Goal: Transaction & Acquisition: Purchase product/service

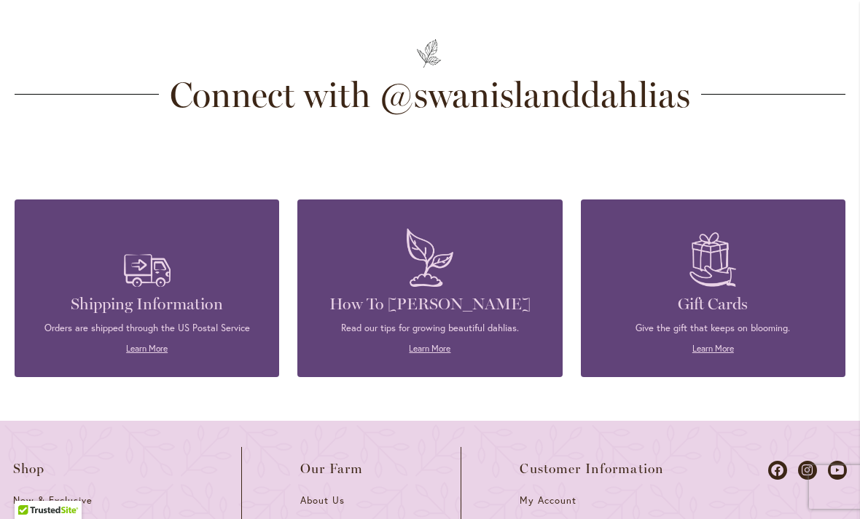
scroll to position [3988, 0]
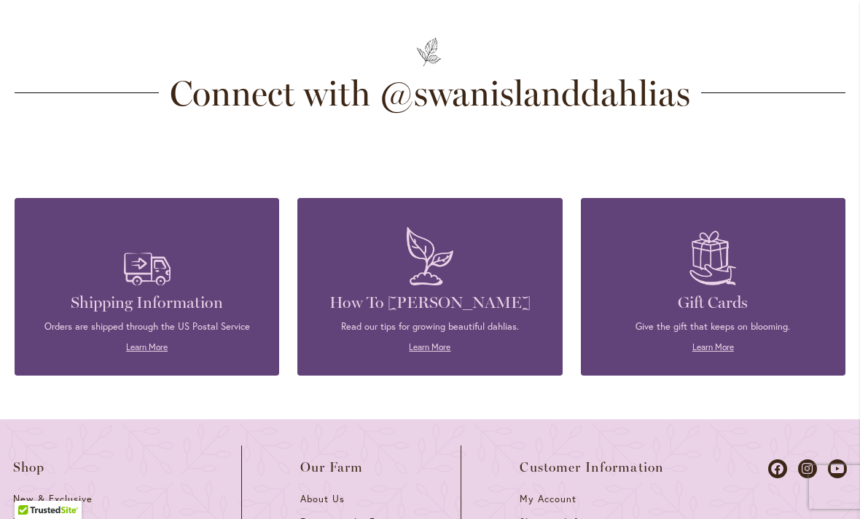
click at [648, 86] on span "Connect with @swanislanddahlias" at bounding box center [430, 93] width 542 height 35
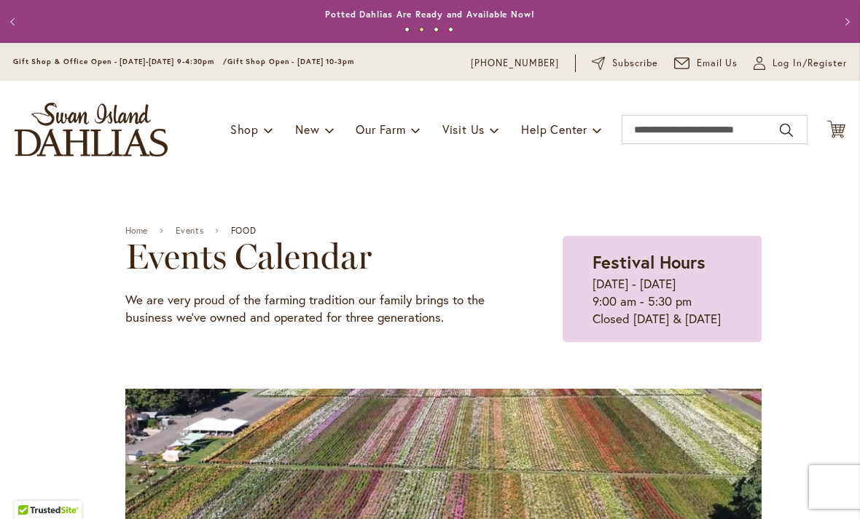
scroll to position [0, 0]
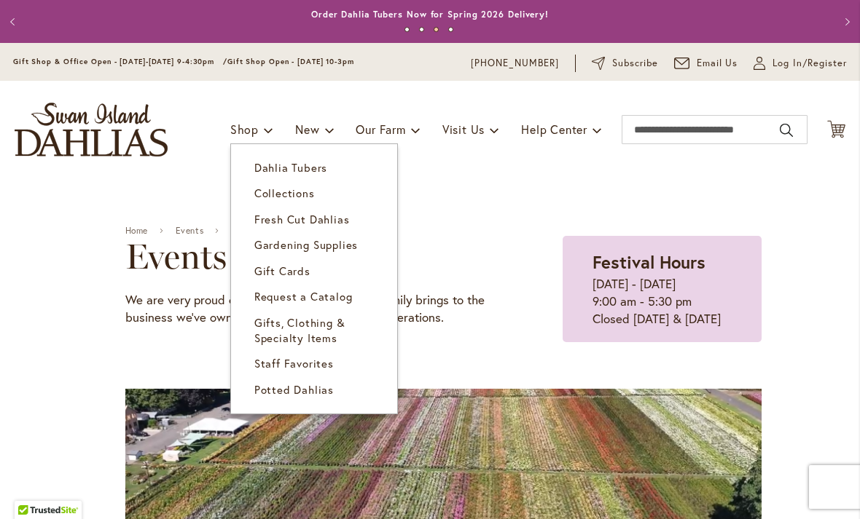
click at [296, 168] on span "Dahlia Tubers" at bounding box center [290, 167] width 73 height 15
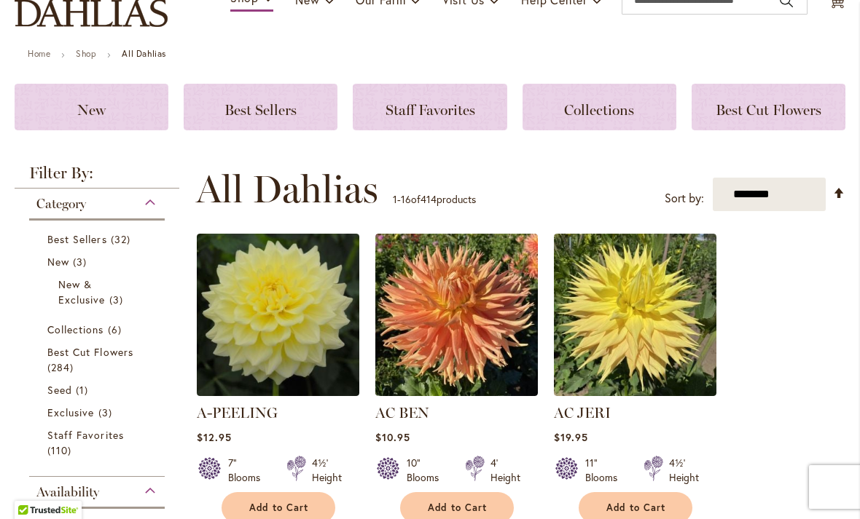
scroll to position [138, 0]
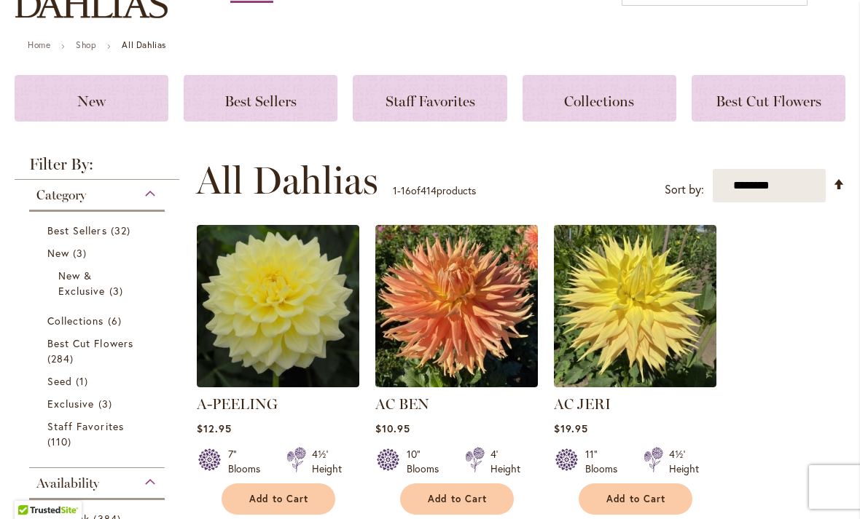
click at [769, 183] on select "**********" at bounding box center [768, 186] width 113 height 34
select select "*****"
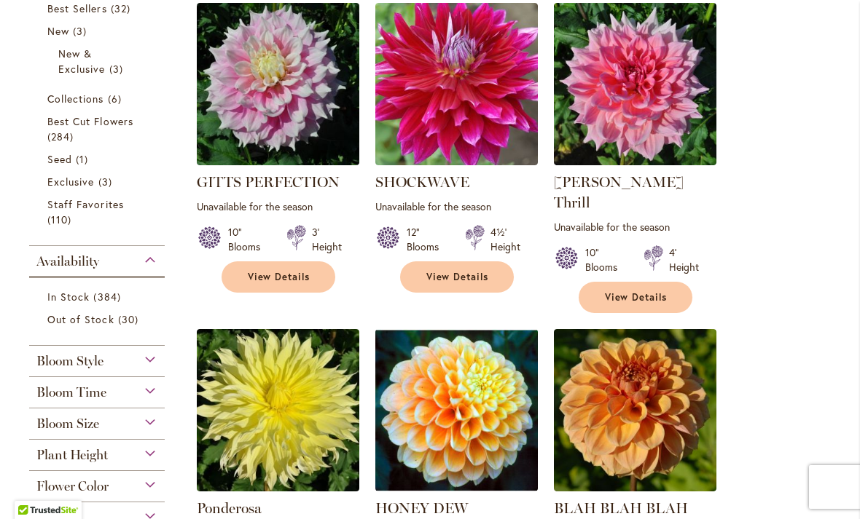
scroll to position [362, 0]
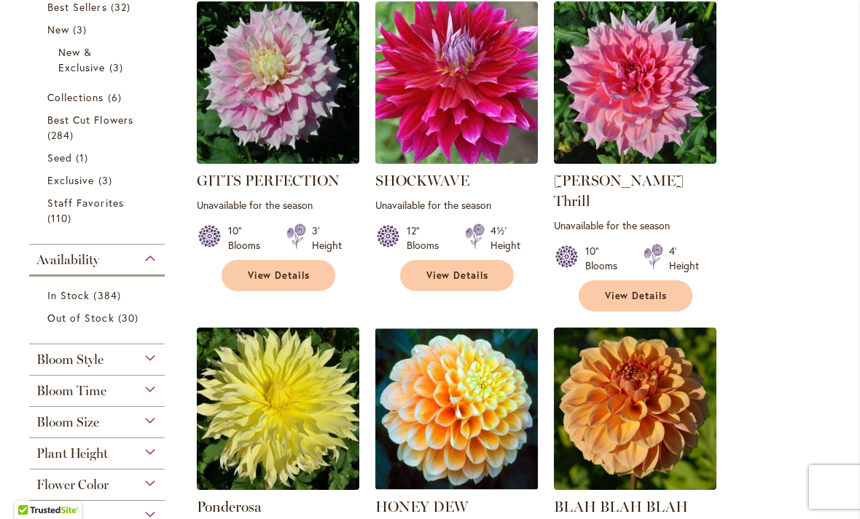
click at [280, 104] on img at bounding box center [278, 82] width 162 height 162
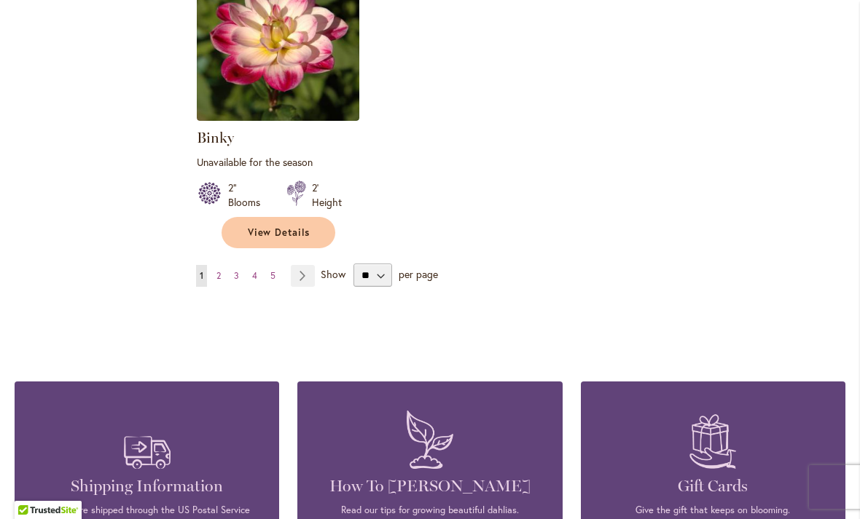
scroll to position [1977, 0]
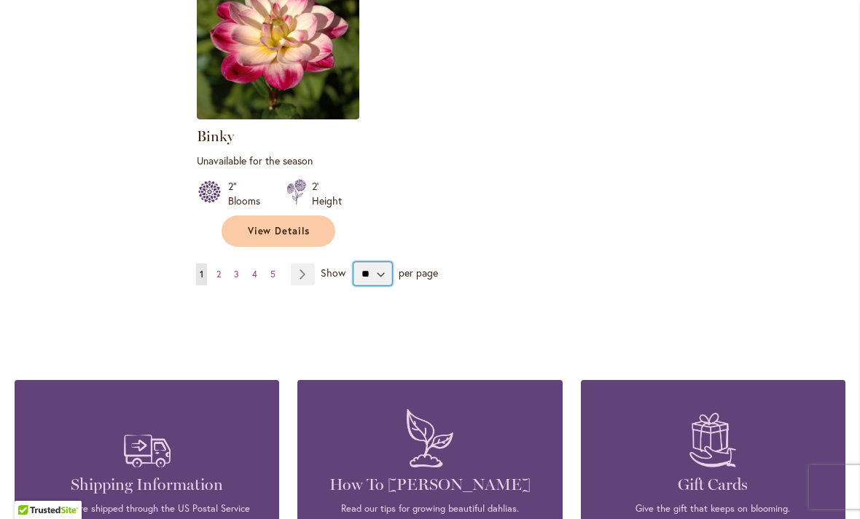
click at [378, 262] on select "** ** ** **" at bounding box center [372, 273] width 39 height 23
select select "**"
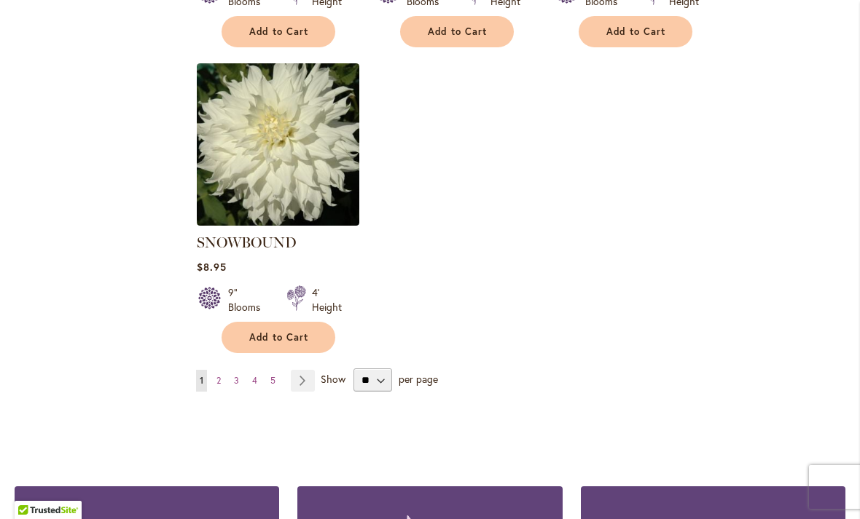
scroll to position [6843, 0]
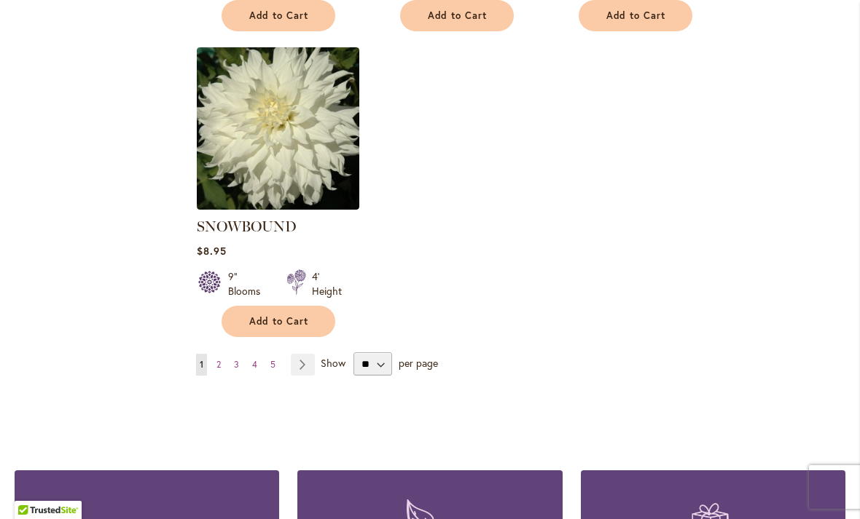
click at [299, 354] on link "Page Next" at bounding box center [303, 365] width 24 height 22
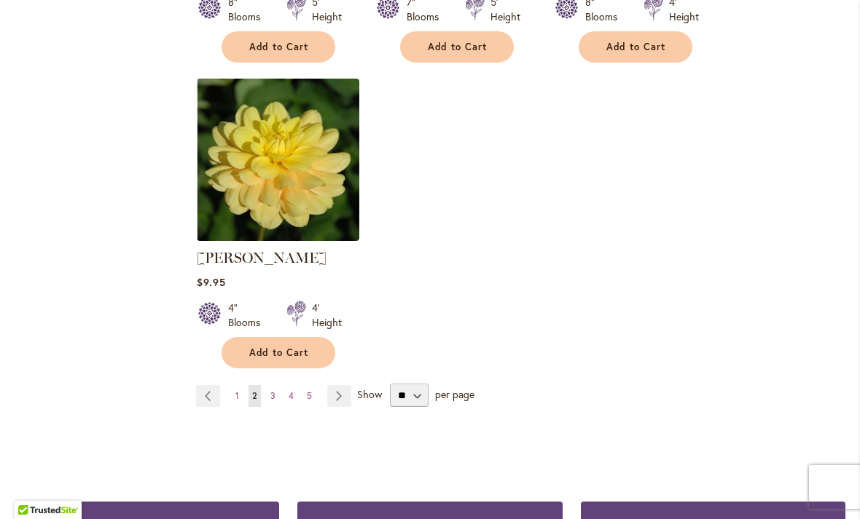
scroll to position [6874, 0]
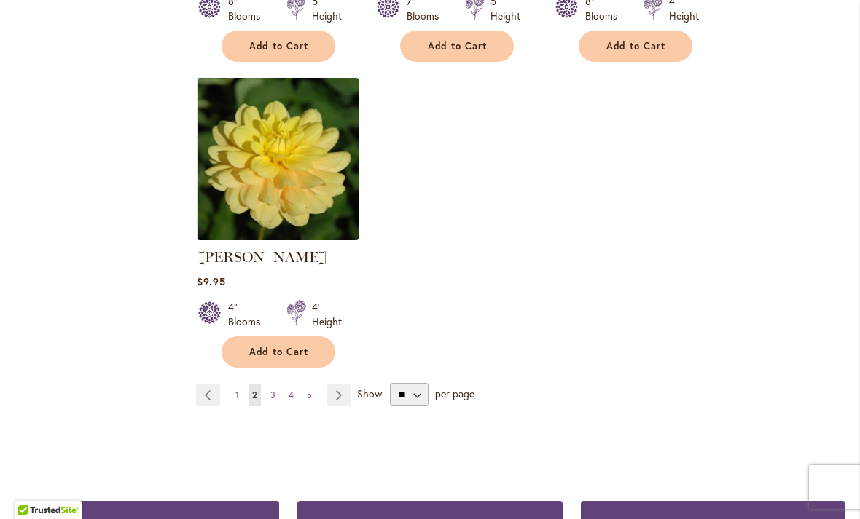
click at [334, 385] on link "Page Next" at bounding box center [339, 396] width 24 height 22
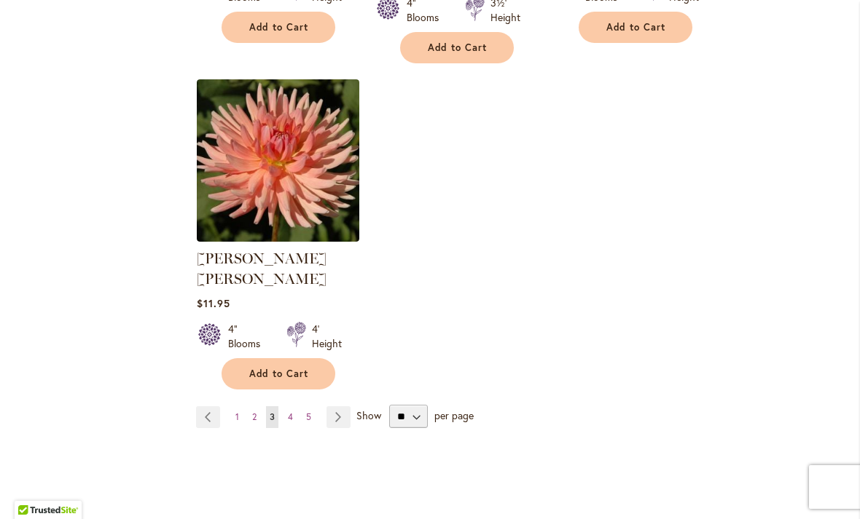
scroll to position [6887, 0]
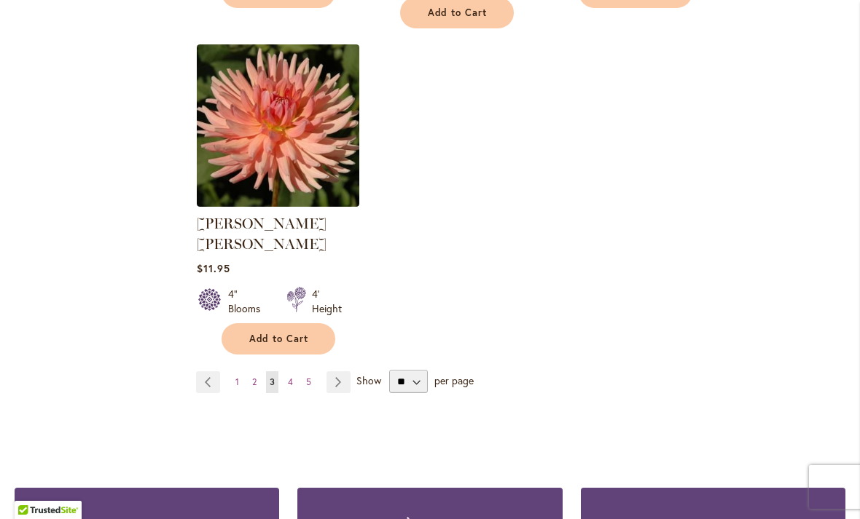
click at [339, 372] on link "Page Next" at bounding box center [338, 383] width 24 height 22
click at [286, 372] on link "Page 4" at bounding box center [290, 383] width 12 height 22
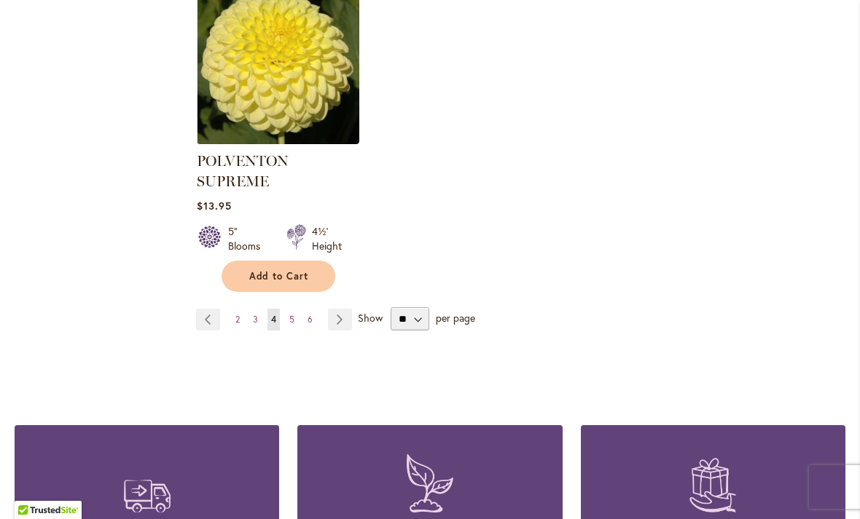
scroll to position [6973, 0]
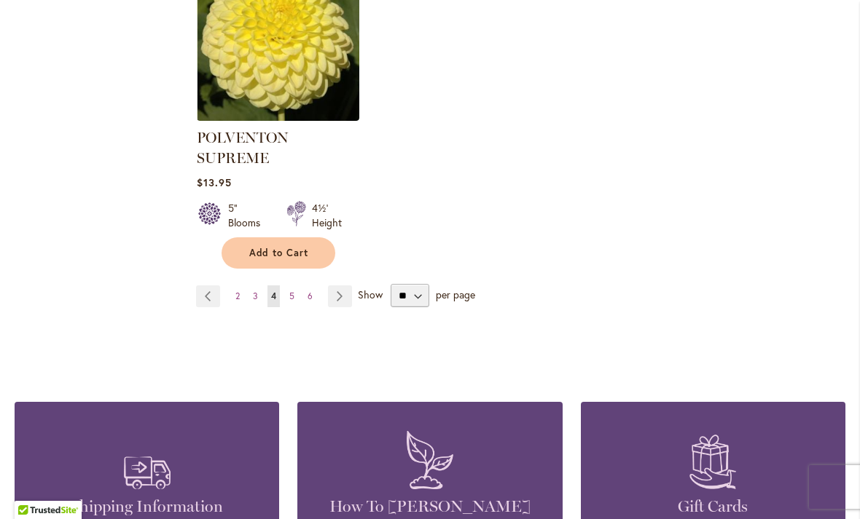
click at [342, 286] on link "Page Next" at bounding box center [340, 297] width 24 height 22
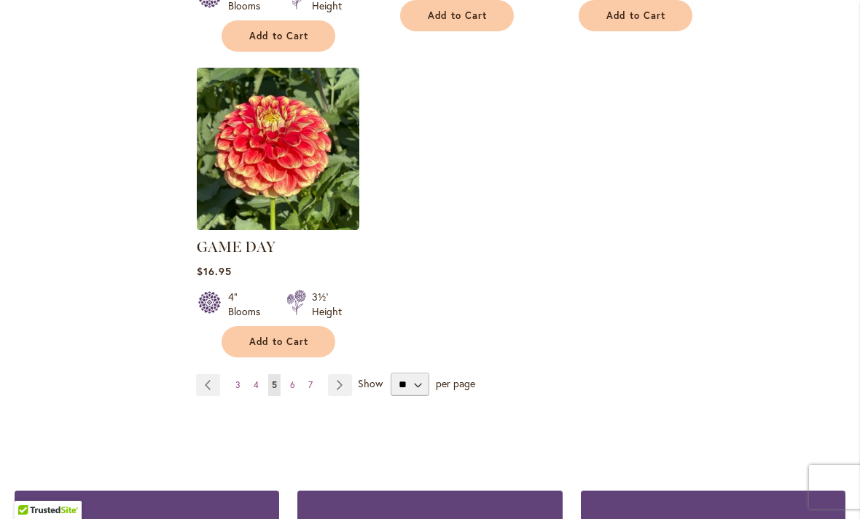
scroll to position [6954, 0]
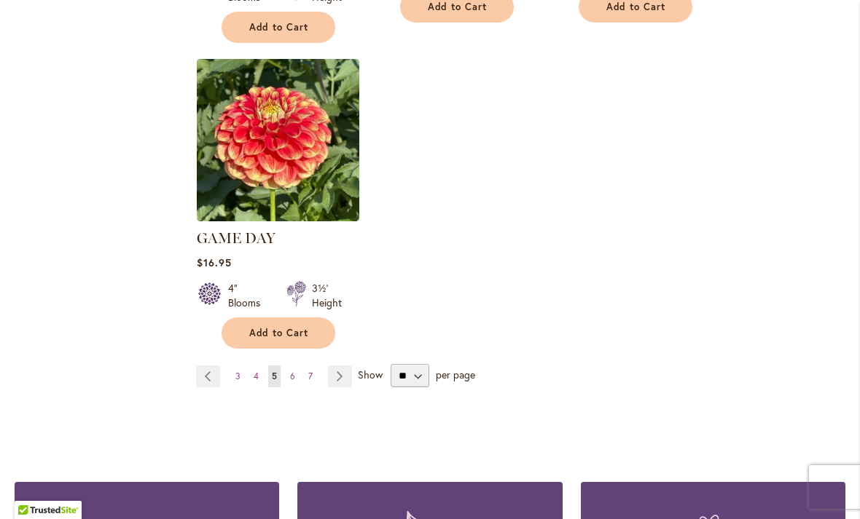
click at [294, 366] on link "Page 6" at bounding box center [292, 377] width 12 height 22
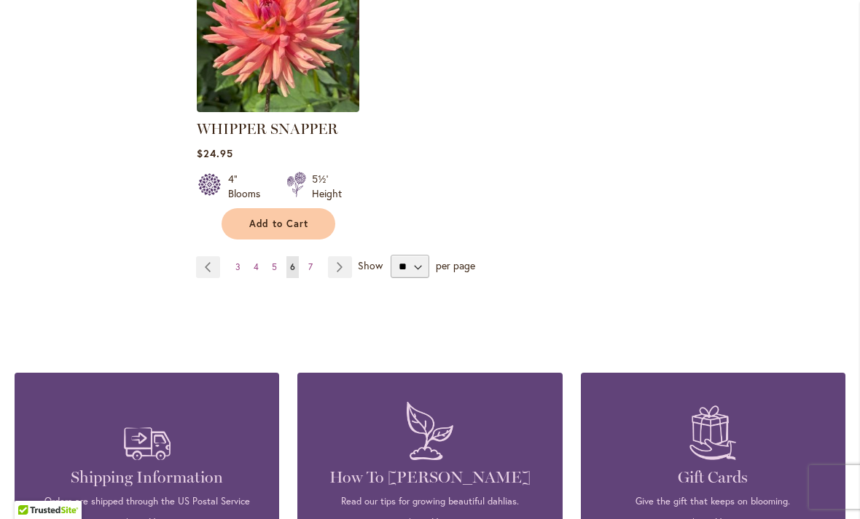
scroll to position [6864, 0]
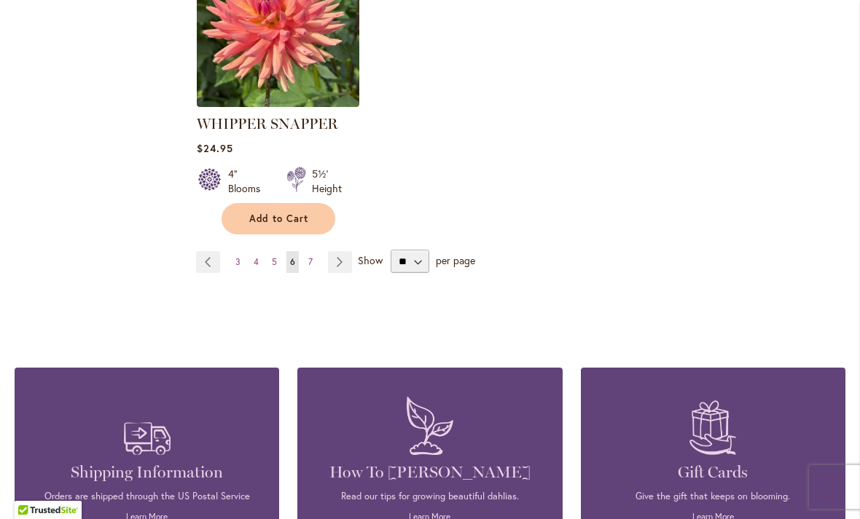
click at [330, 251] on link "Page Next" at bounding box center [340, 262] width 24 height 22
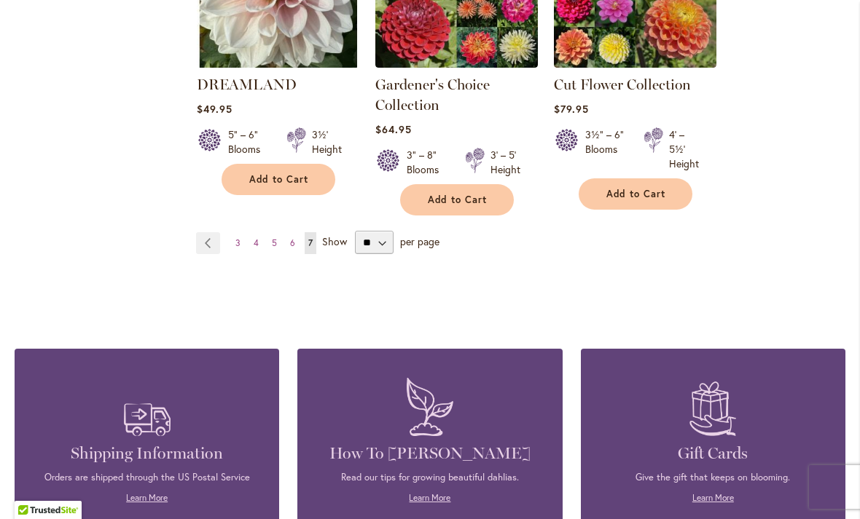
scroll to position [3317, 0]
